Goal: Task Accomplishment & Management: Use online tool/utility

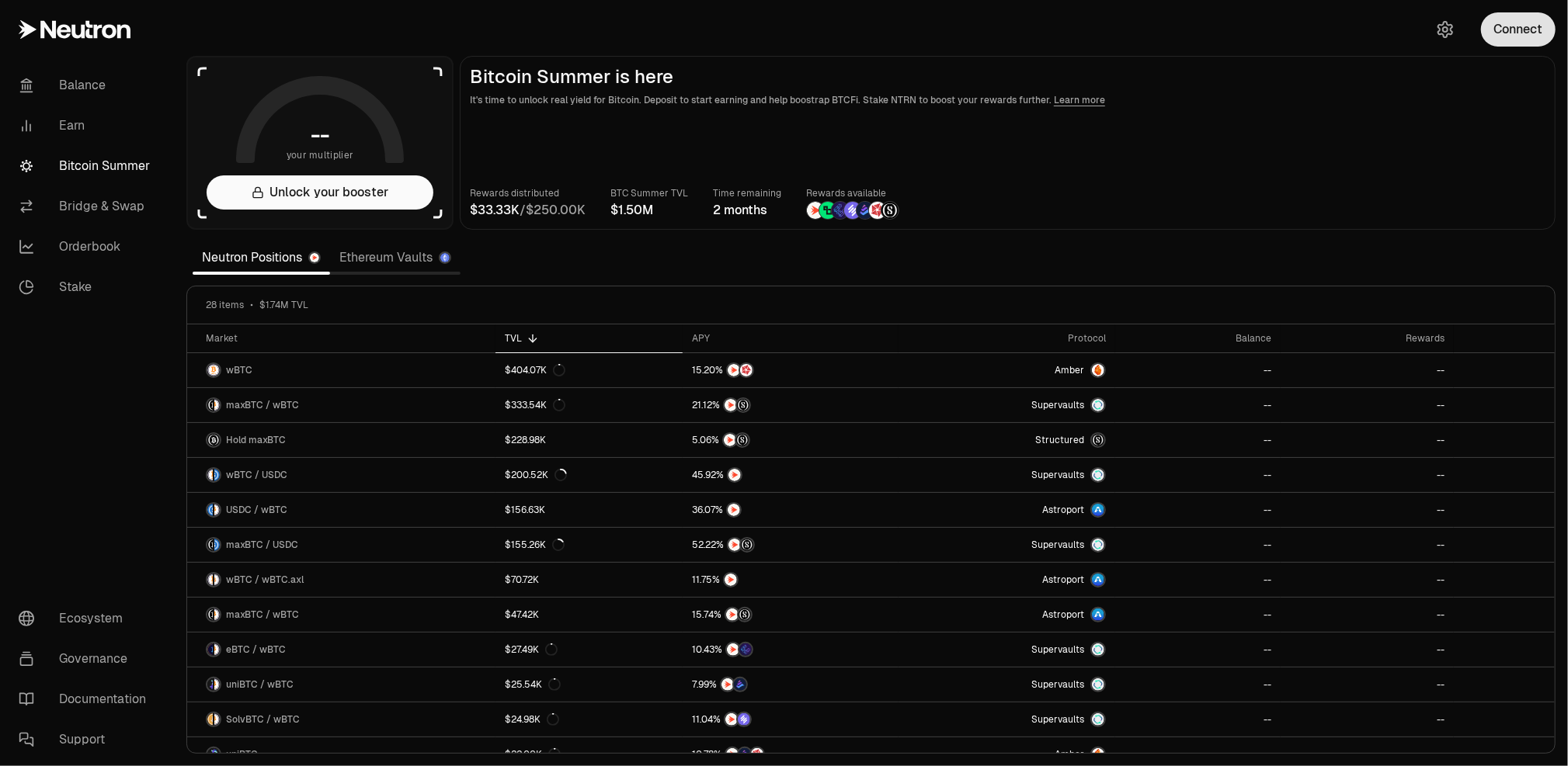
click at [1543, 34] on button "Connect" at bounding box center [1518, 29] width 75 height 34
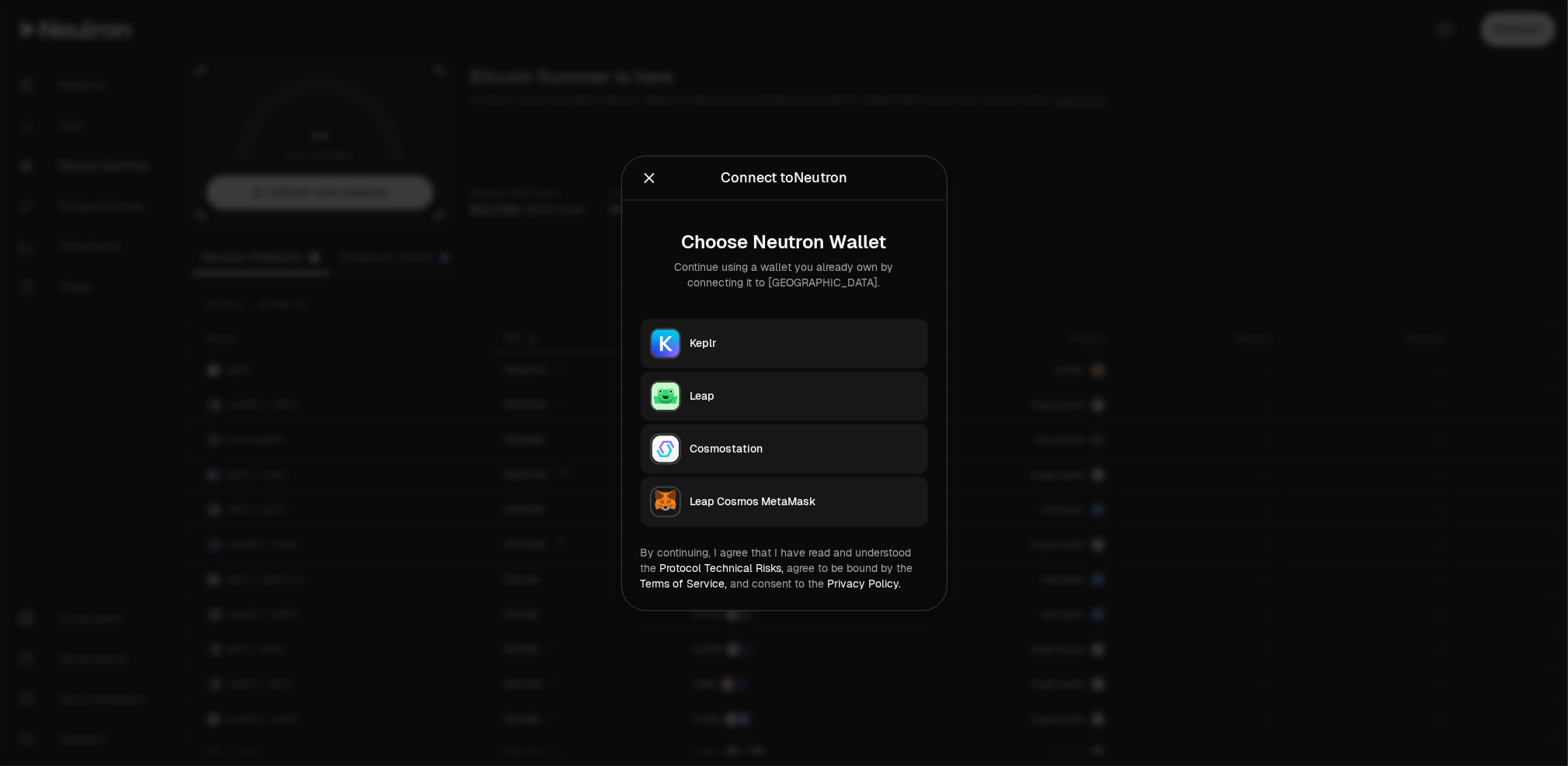
click at [884, 334] on button "Keplr" at bounding box center [785, 343] width 288 height 50
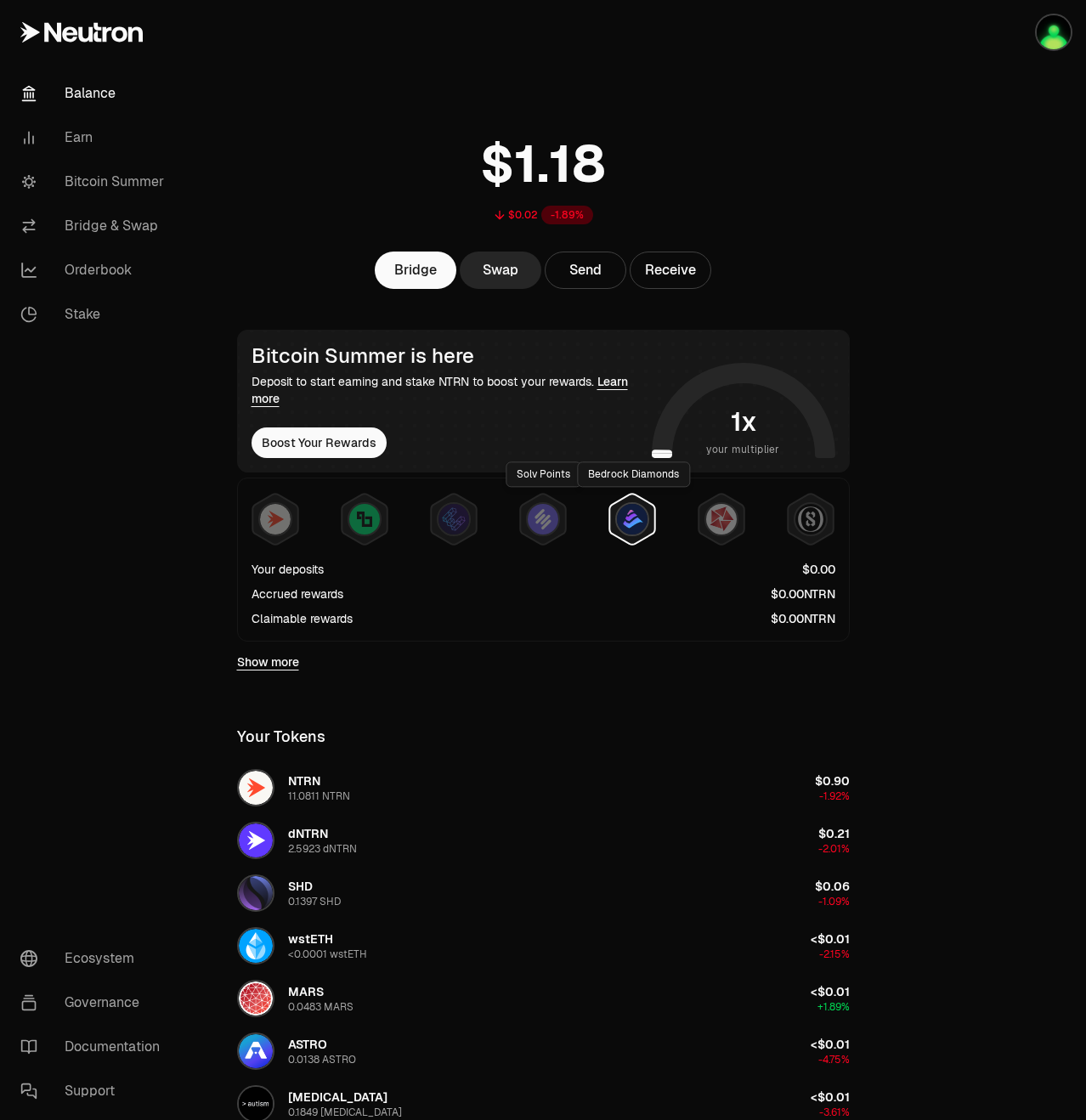
click at [610, 523] on icon at bounding box center [631, 518] width 45 height 51
click at [491, 521] on div at bounding box center [543, 519] width 583 height 54
click at [485, 521] on div at bounding box center [543, 519] width 583 height 54
click at [459, 519] on img at bounding box center [453, 518] width 30 height 30
